Goal: Task Accomplishment & Management: Complete application form

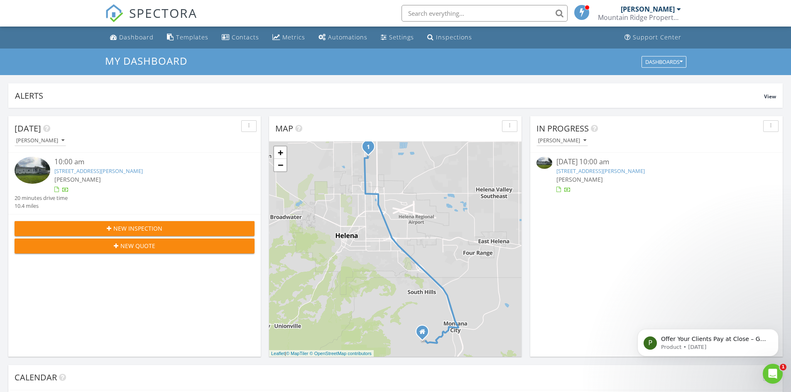
click at [39, 173] on img at bounding box center [33, 170] width 36 height 27
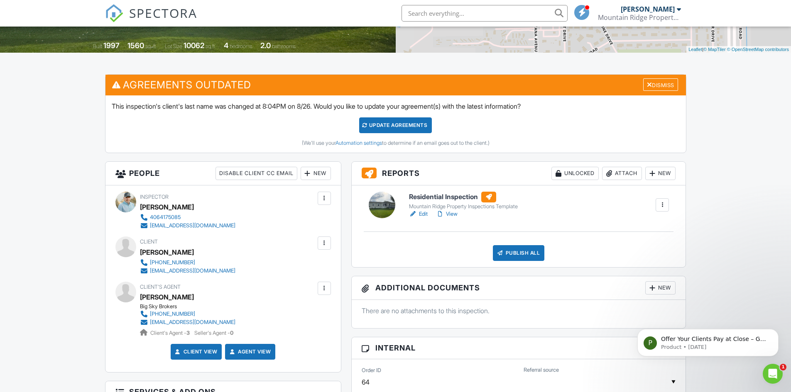
scroll to position [166, 0]
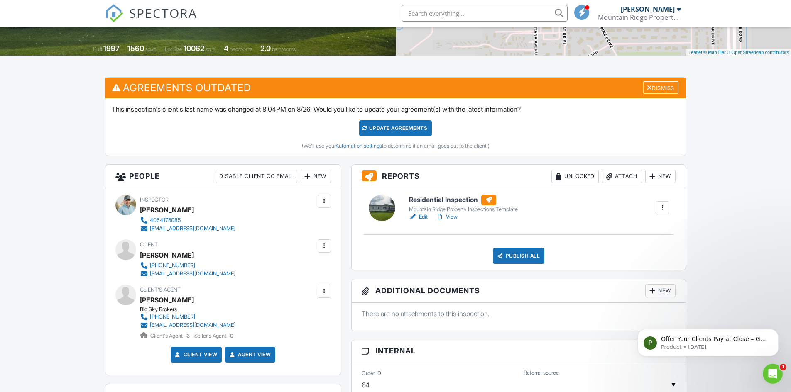
click at [451, 216] on link "View" at bounding box center [447, 217] width 22 height 8
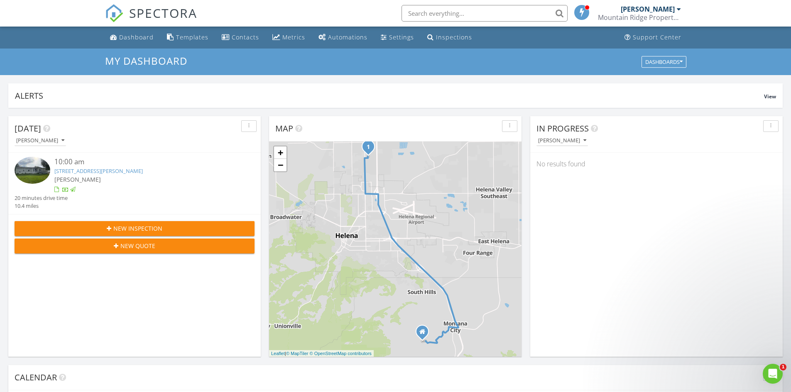
click at [128, 227] on span "New Inspection" at bounding box center [137, 228] width 49 height 9
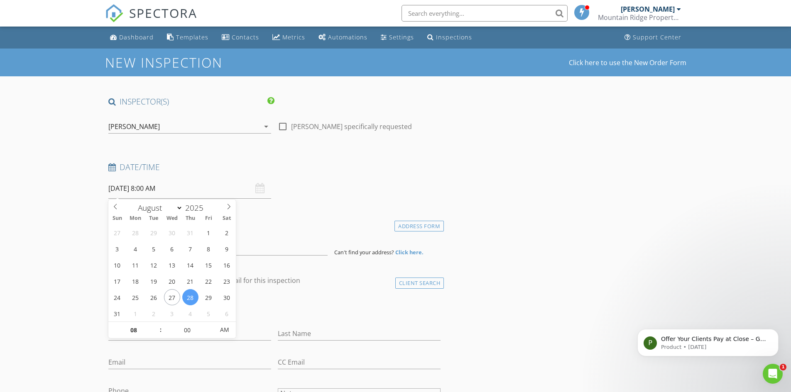
click at [201, 189] on input "[DATE] 8:00 AM" at bounding box center [189, 189] width 163 height 20
select select "8"
click at [225, 205] on span at bounding box center [229, 206] width 14 height 12
type input "[DATE] 8:00 AM"
type input "09"
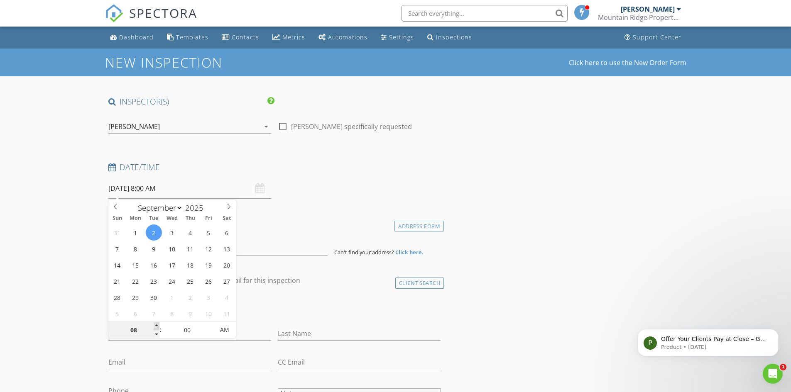
type input "[DATE] 9:00 AM"
click at [158, 325] on span at bounding box center [157, 326] width 6 height 8
type input "10"
type input "[DATE] 10:00 AM"
click at [158, 325] on span at bounding box center [157, 326] width 6 height 8
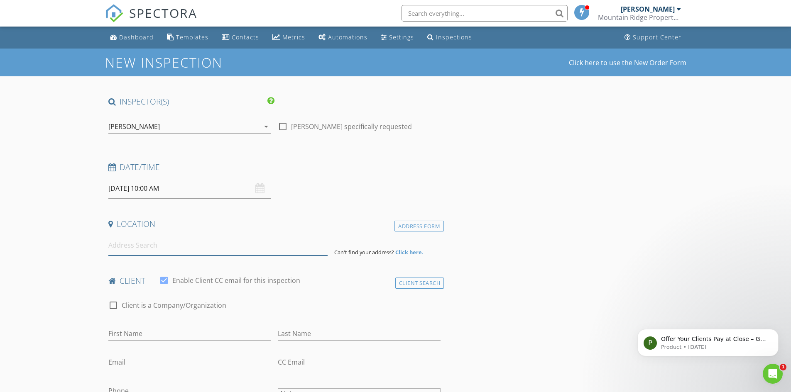
click at [132, 245] on input at bounding box center [217, 245] width 219 height 20
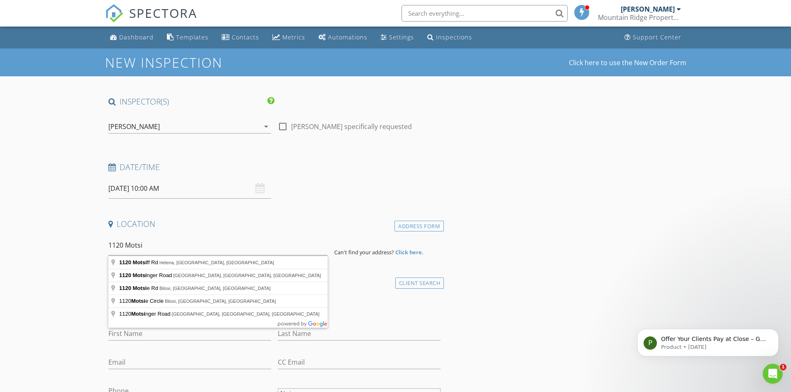
type input "[STREET_ADDRESS][PERSON_NAME]"
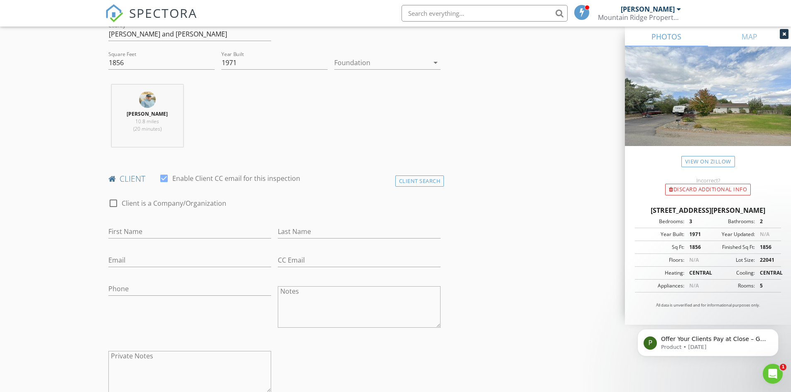
scroll to position [291, 0]
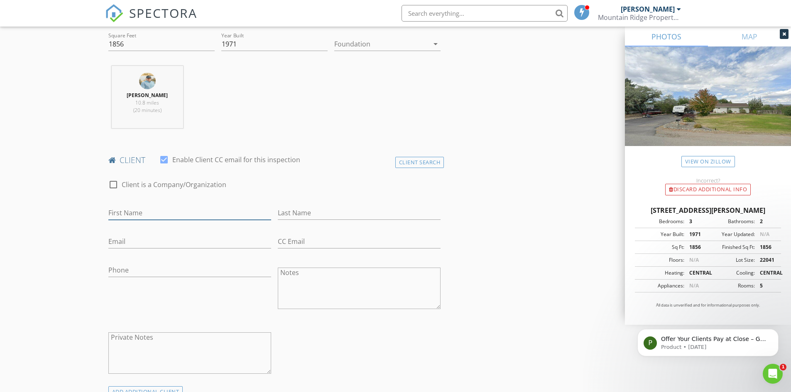
click at [151, 214] on input "First Name" at bounding box center [189, 213] width 163 height 14
type input "[PERSON_NAME]"
type input "[EMAIL_ADDRESS][DOMAIN_NAME]"
click at [118, 269] on input "Phone" at bounding box center [189, 271] width 163 height 14
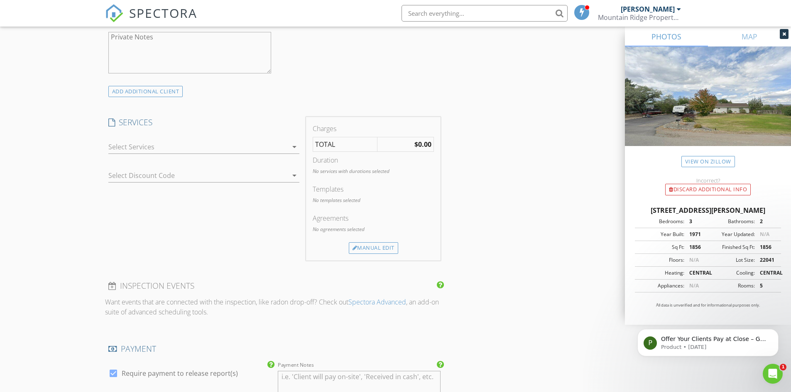
scroll to position [623, 0]
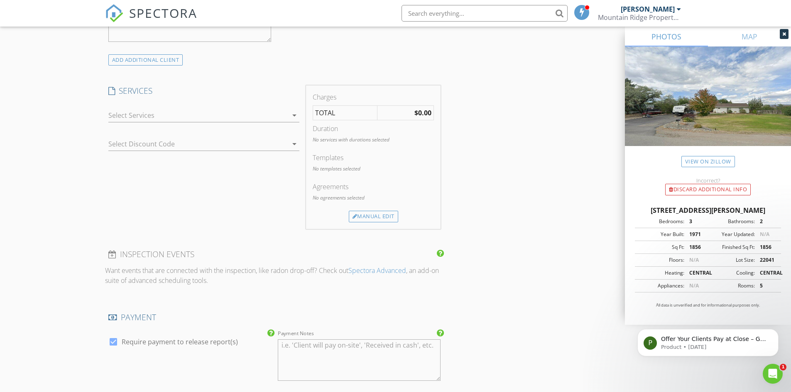
type input "[PHONE_NUMBER]"
click at [138, 118] on div at bounding box center [197, 115] width 179 height 13
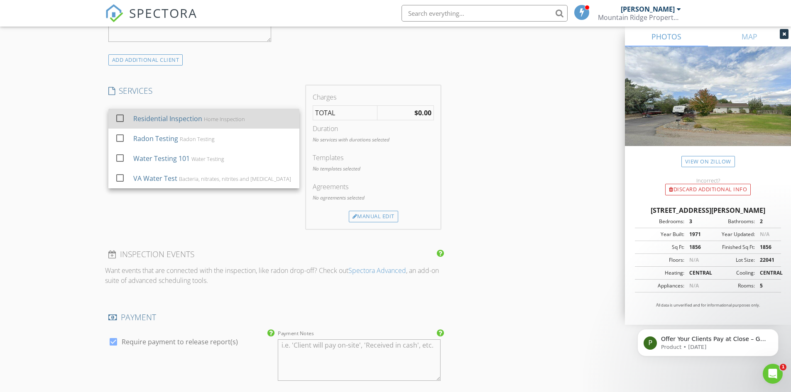
click at [142, 121] on div "Residential Inspection" at bounding box center [167, 119] width 69 height 10
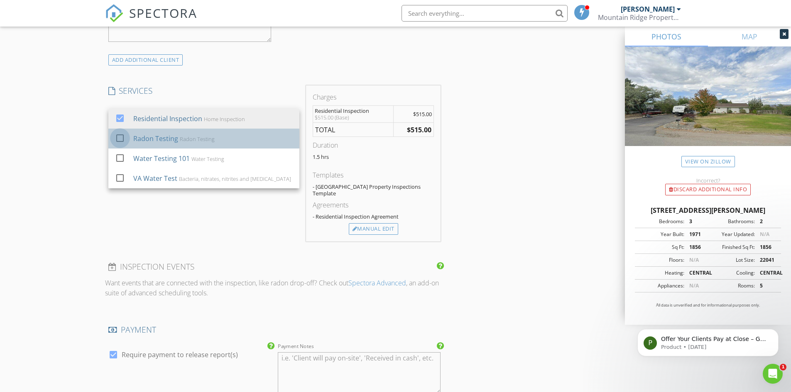
click at [120, 137] on div at bounding box center [120, 138] width 14 height 14
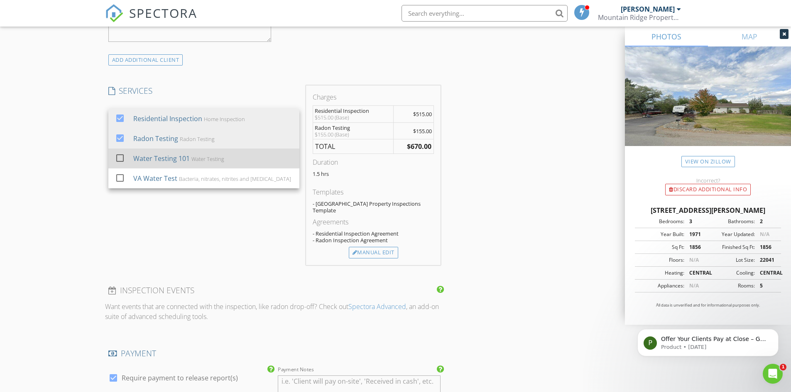
click at [122, 157] on div at bounding box center [120, 158] width 14 height 14
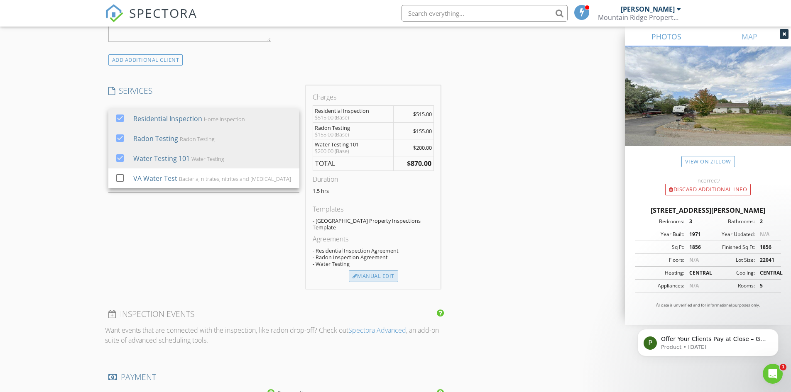
click at [359, 271] on div "Manual Edit" at bounding box center [373, 277] width 49 height 12
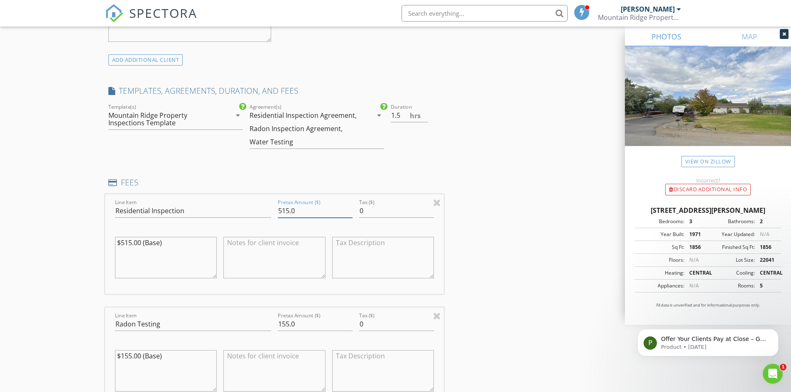
drag, startPoint x: 288, startPoint y: 212, endPoint x: 276, endPoint y: 211, distance: 12.0
click at [276, 211] on div "Pretax Amount ($) 515.0" at bounding box center [314, 212] width 81 height 29
type input "670.0"
click at [57, 240] on div "New Inspection Click here to use the New Order Form INSPECTOR(S) check_box [PER…" at bounding box center [395, 312] width 791 height 1773
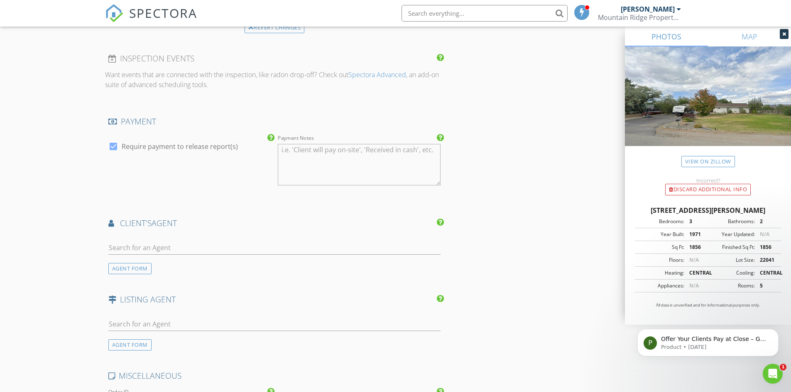
scroll to position [1204, 0]
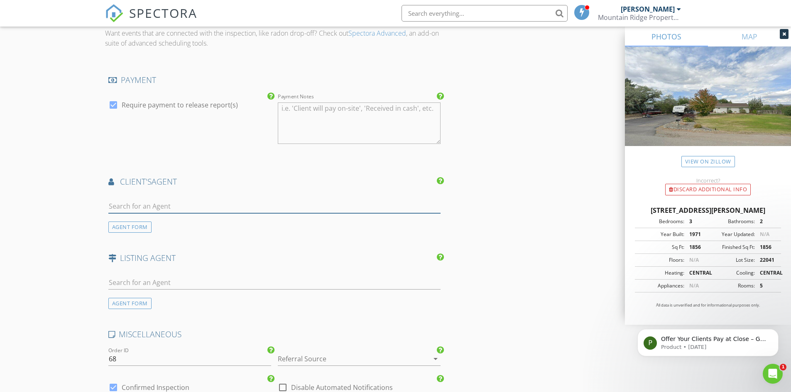
click at [120, 206] on input "text" at bounding box center [274, 207] width 333 height 14
type input "[PERSON_NAME]"
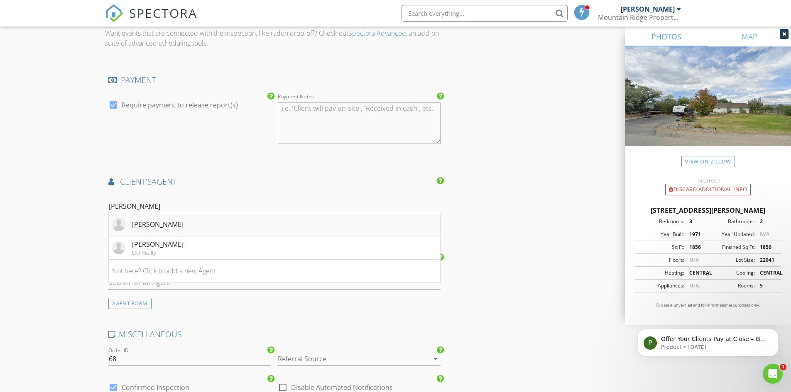
click at [135, 226] on div "[PERSON_NAME]" at bounding box center [157, 225] width 51 height 10
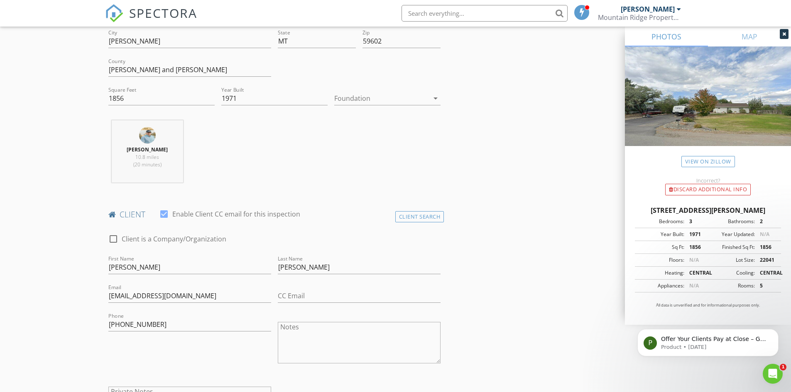
scroll to position [166, 0]
